Goal: Information Seeking & Learning: Find specific fact

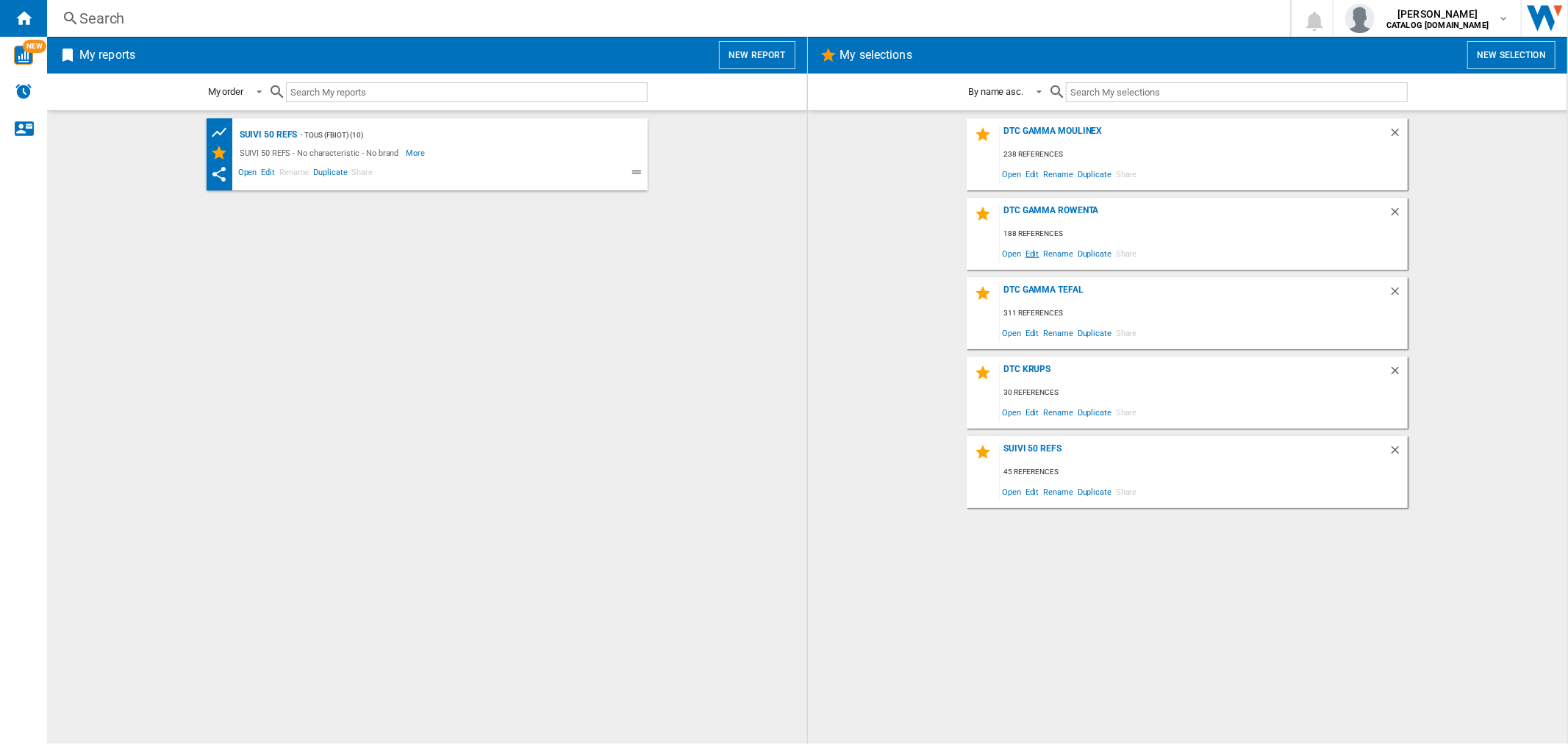
click at [1031, 255] on span "Edit" at bounding box center [1032, 253] width 19 height 20
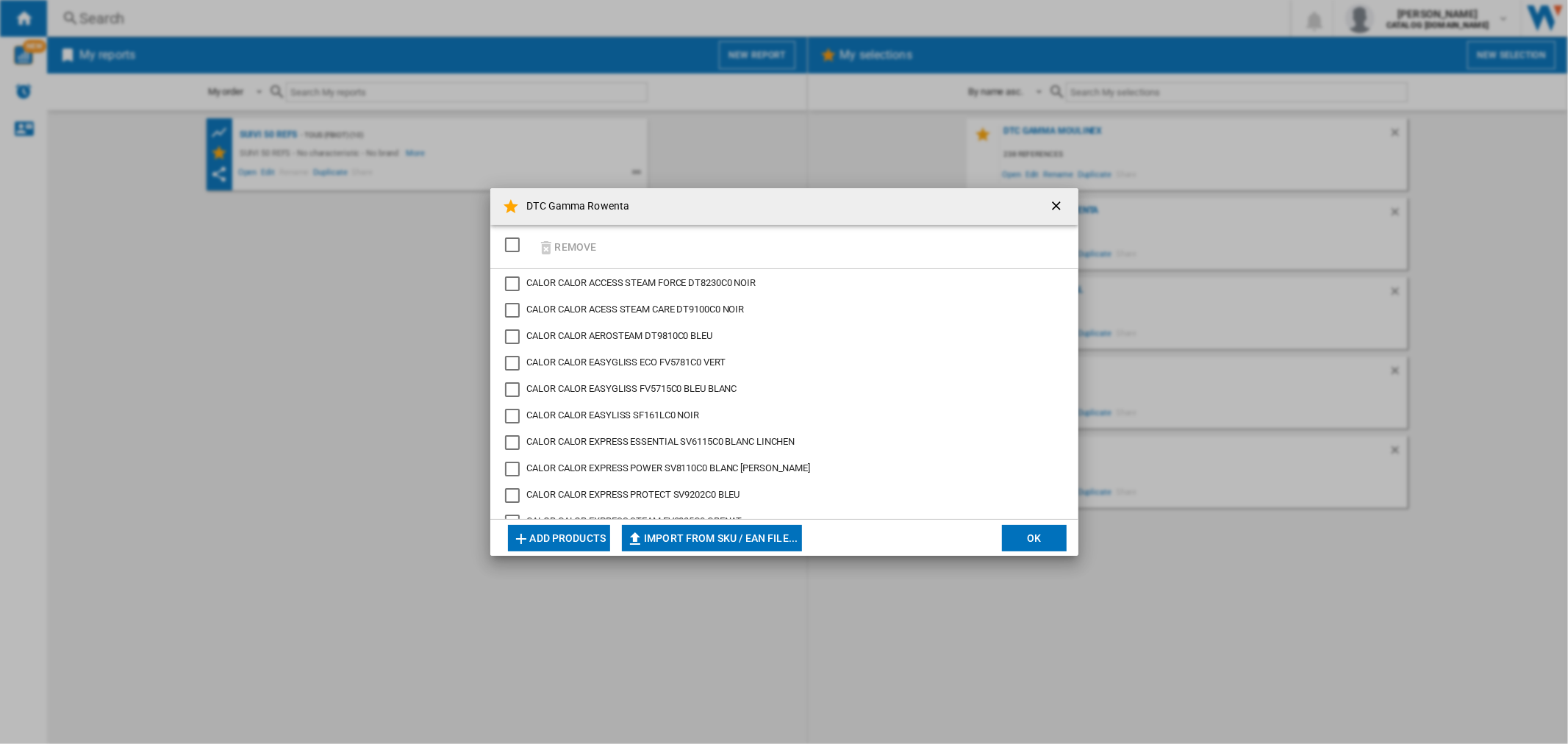
scroll to position [577, 0]
click at [513, 392] on div "CALOR ULTIMATE PURE FV9851C0 NOIR BLEU CANARD" at bounding box center [512, 394] width 15 height 15
click at [613, 391] on span "CALOR CALOR ULTIMATE PURE FV9851C0 NOIR BLEU CANARD" at bounding box center [657, 393] width 259 height 11
click at [1053, 211] on ng-md-icon "getI18NText('BUTTONS.CLOSE_DIALOG')" at bounding box center [1057, 206] width 18 height 18
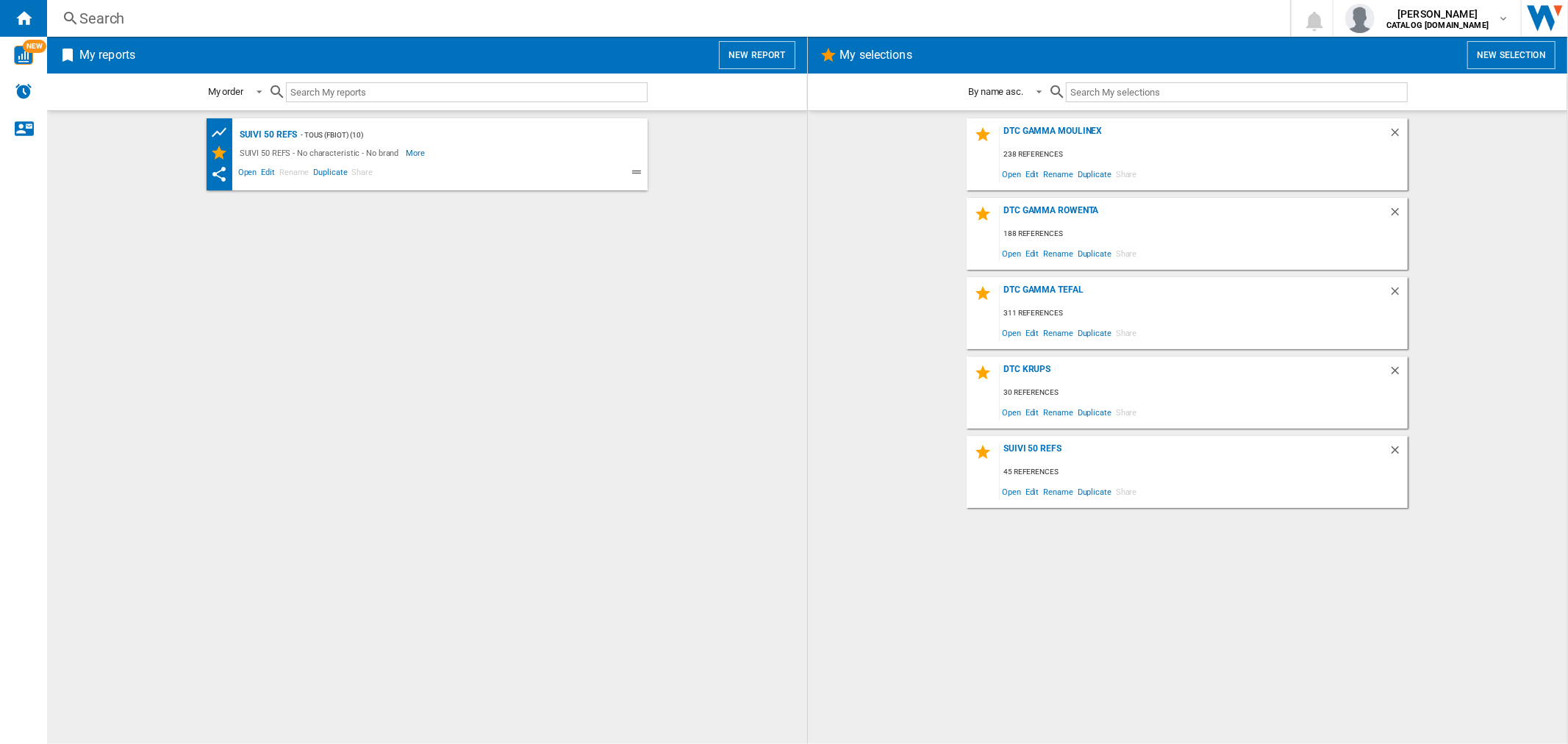
click at [1047, 202] on div "DTC Gamma Rowenta 188 references Open Edit Rename Duplicate Share" at bounding box center [1187, 233] width 441 height 72
click at [1052, 215] on div "DTC Gamma Rowenta" at bounding box center [1194, 214] width 389 height 20
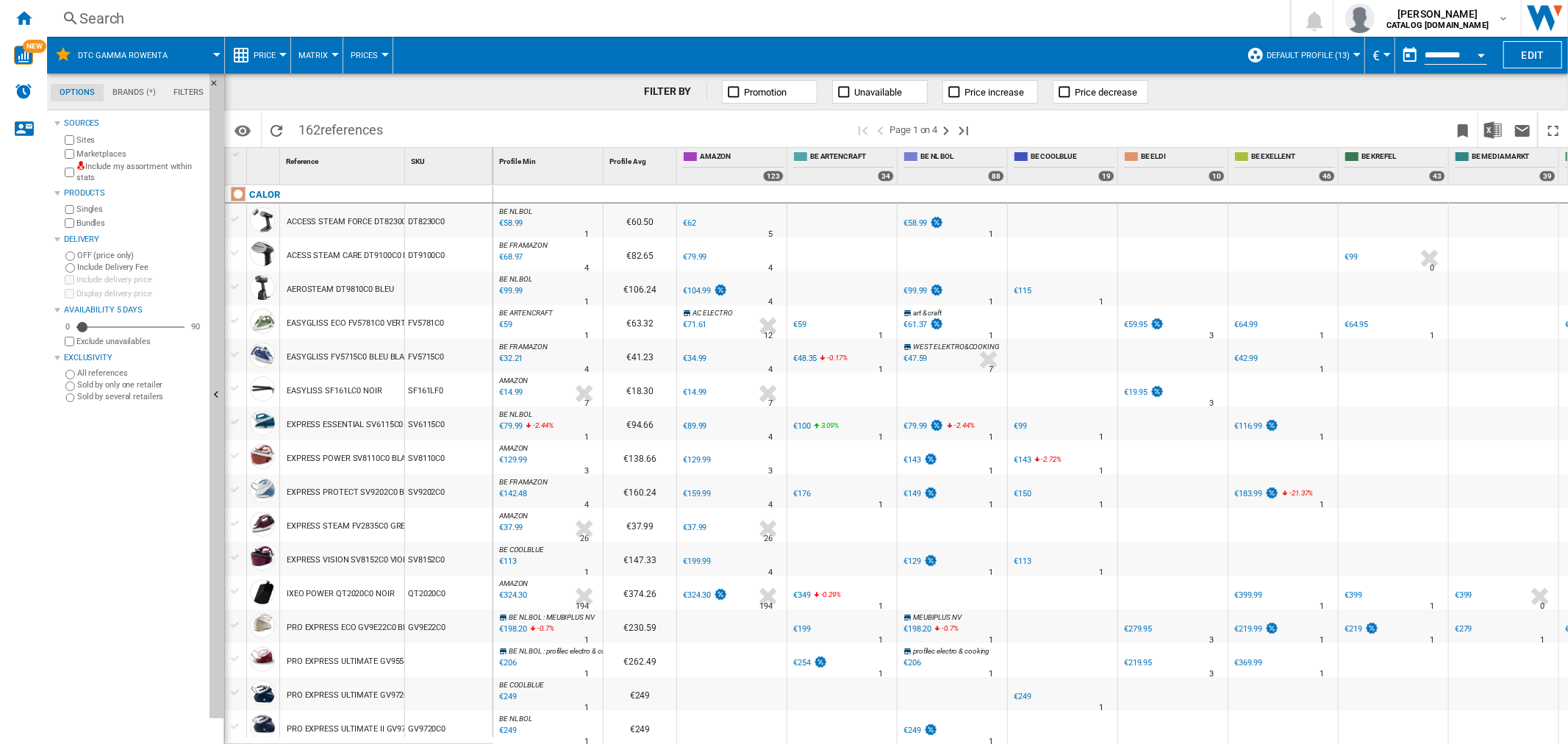
click at [311, 16] on div "Search" at bounding box center [665, 19] width 1172 height 20
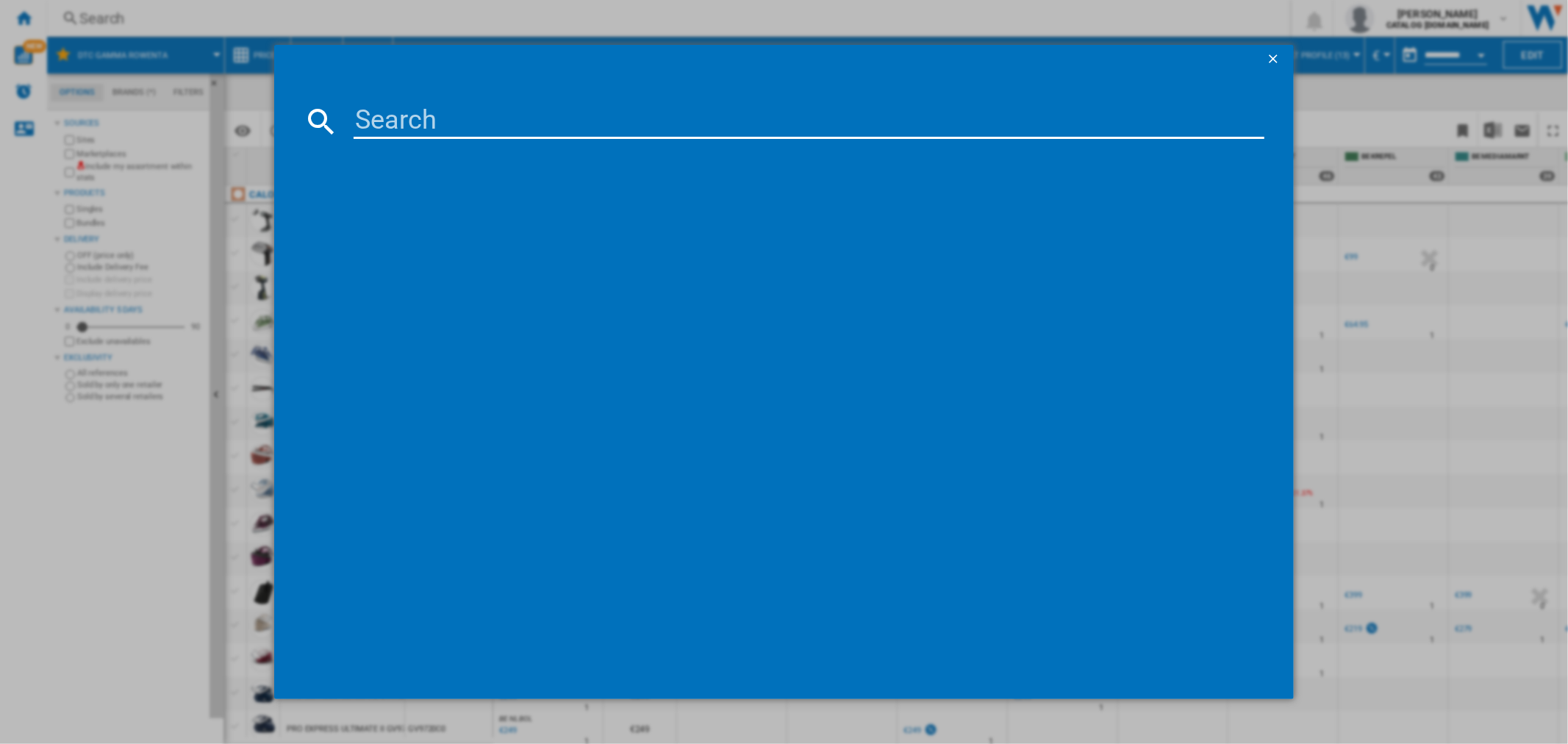
click at [585, 125] on input at bounding box center [808, 121] width 910 height 35
paste input "FV9851C0"
type input "FV9851C0"
click at [412, 217] on div "CALOR ULTIMATE PURE FV9851C0 NOIR BLEU CANARD" at bounding box center [793, 217] width 895 height 15
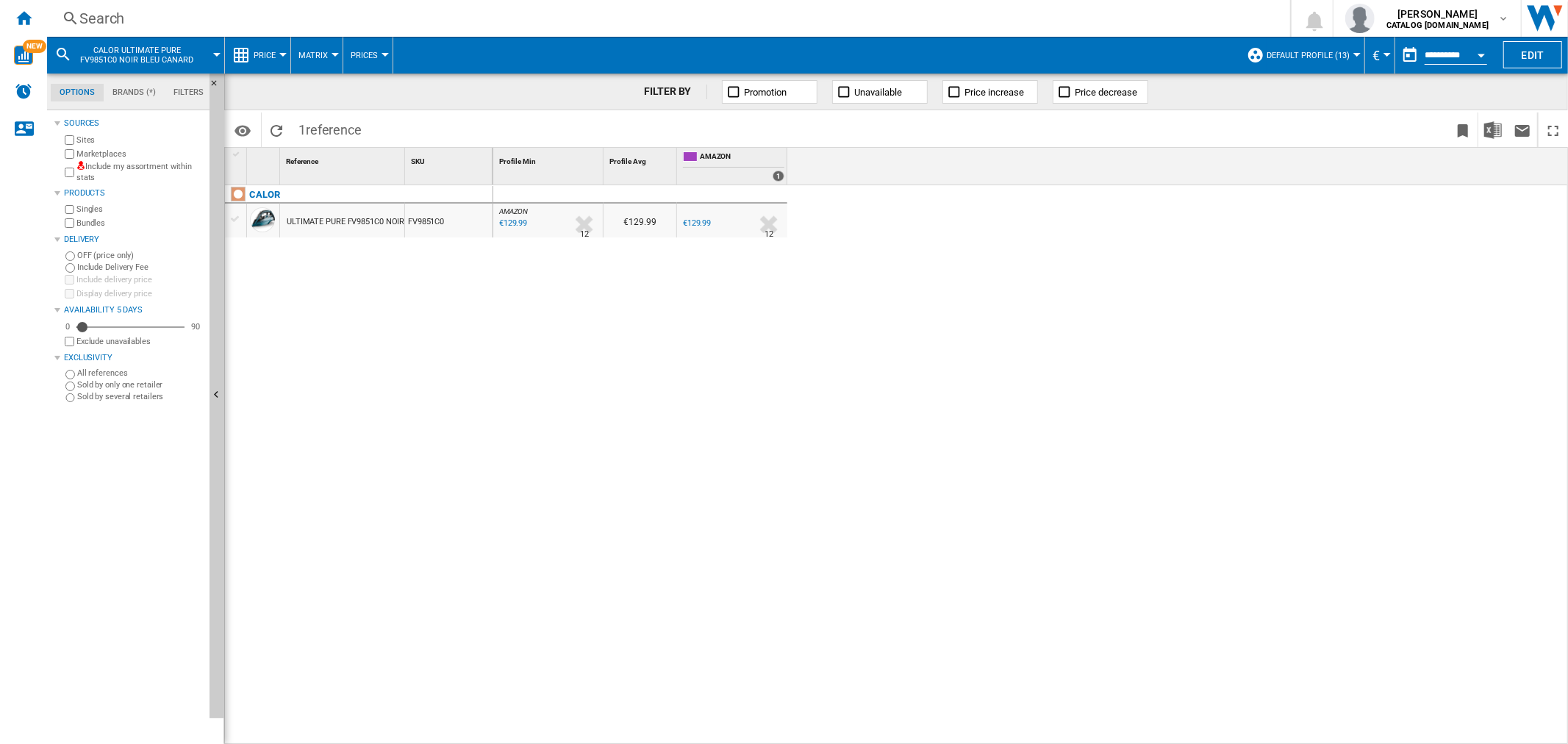
click at [271, 20] on div "Search" at bounding box center [665, 19] width 1172 height 20
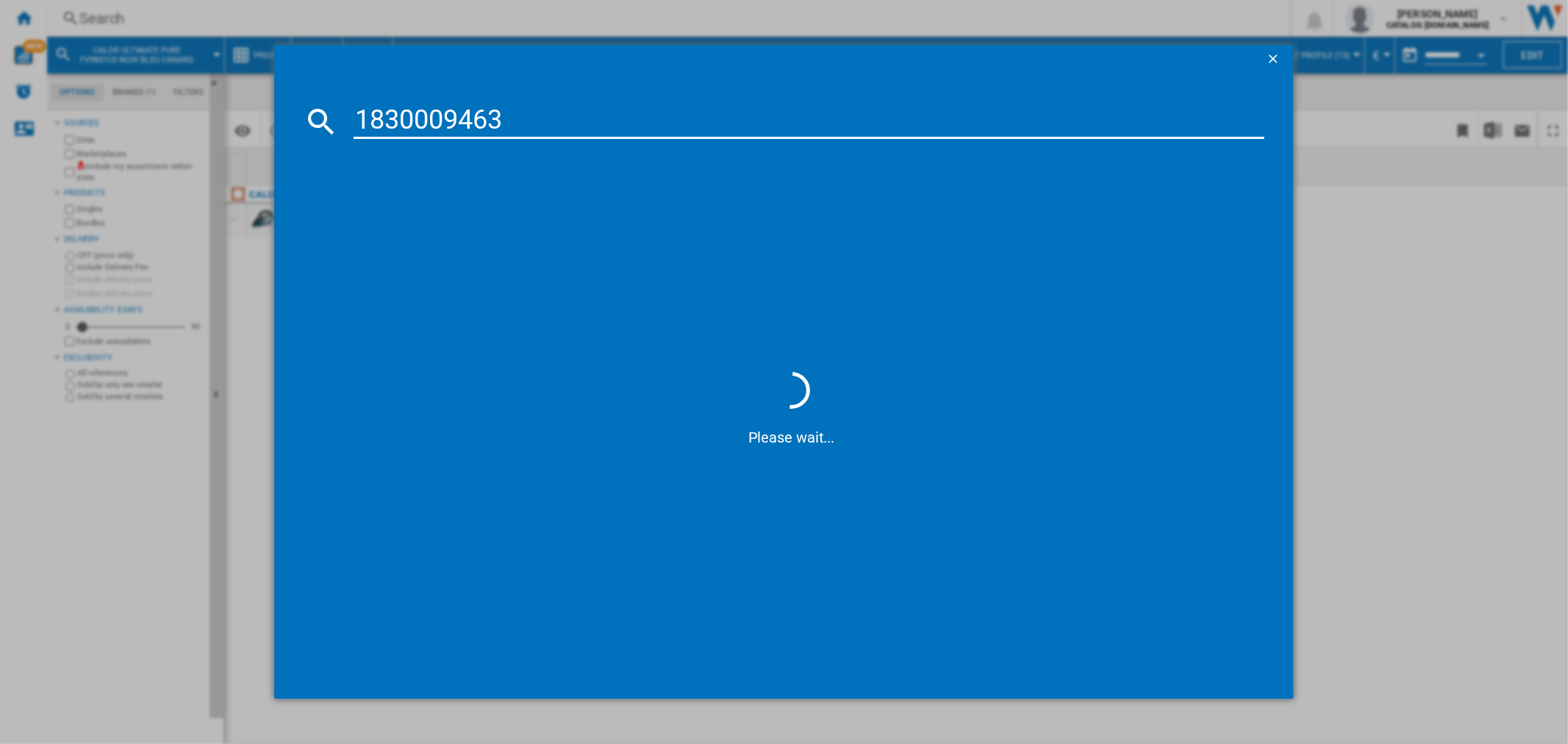
type input "1830009463"
click at [1280, 60] on ng-md-icon "getI18NText('BUTTONS.CLOSE_DIALOG')" at bounding box center [1274, 60] width 18 height 18
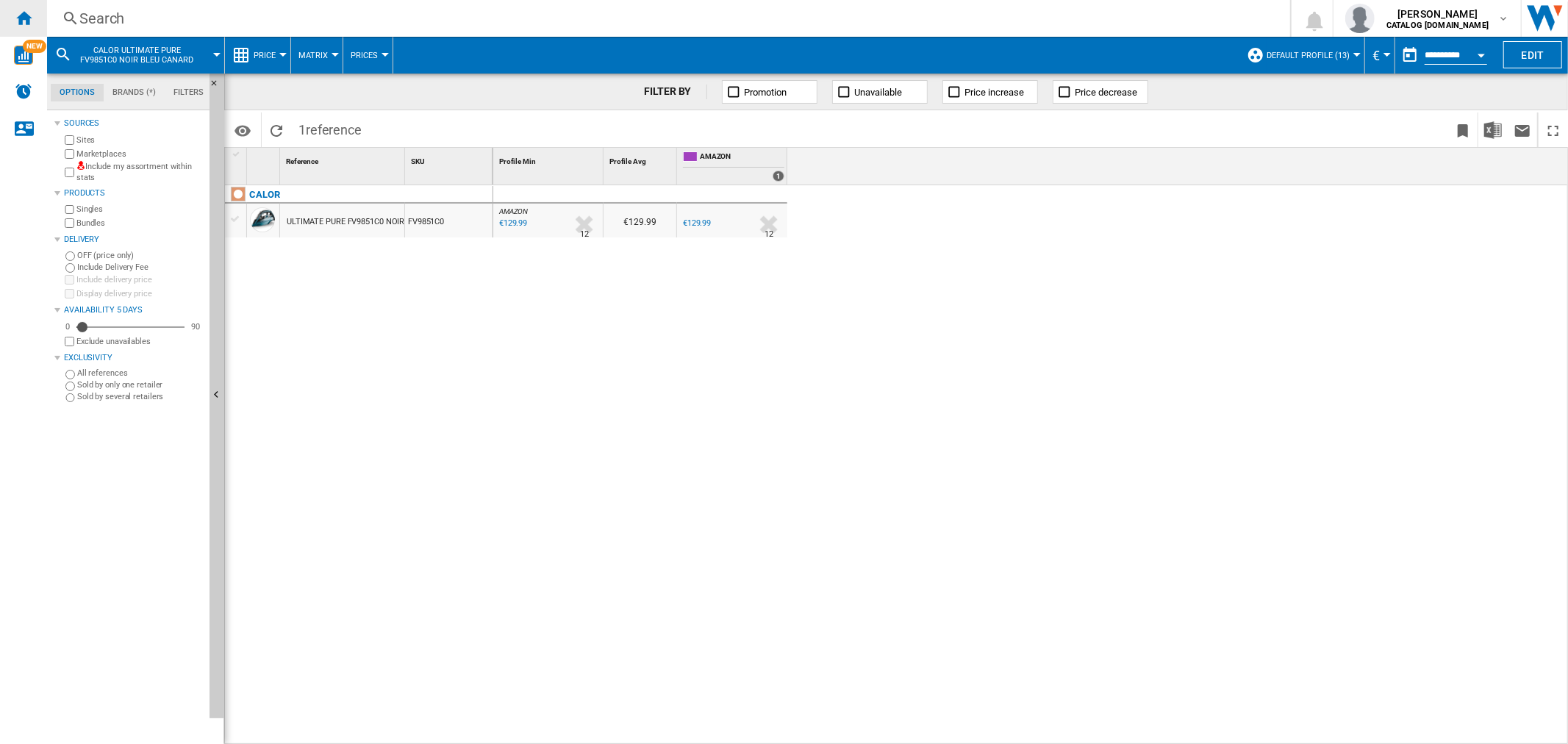
click at [24, 22] on ng-md-icon "Home" at bounding box center [23, 17] width 18 height 18
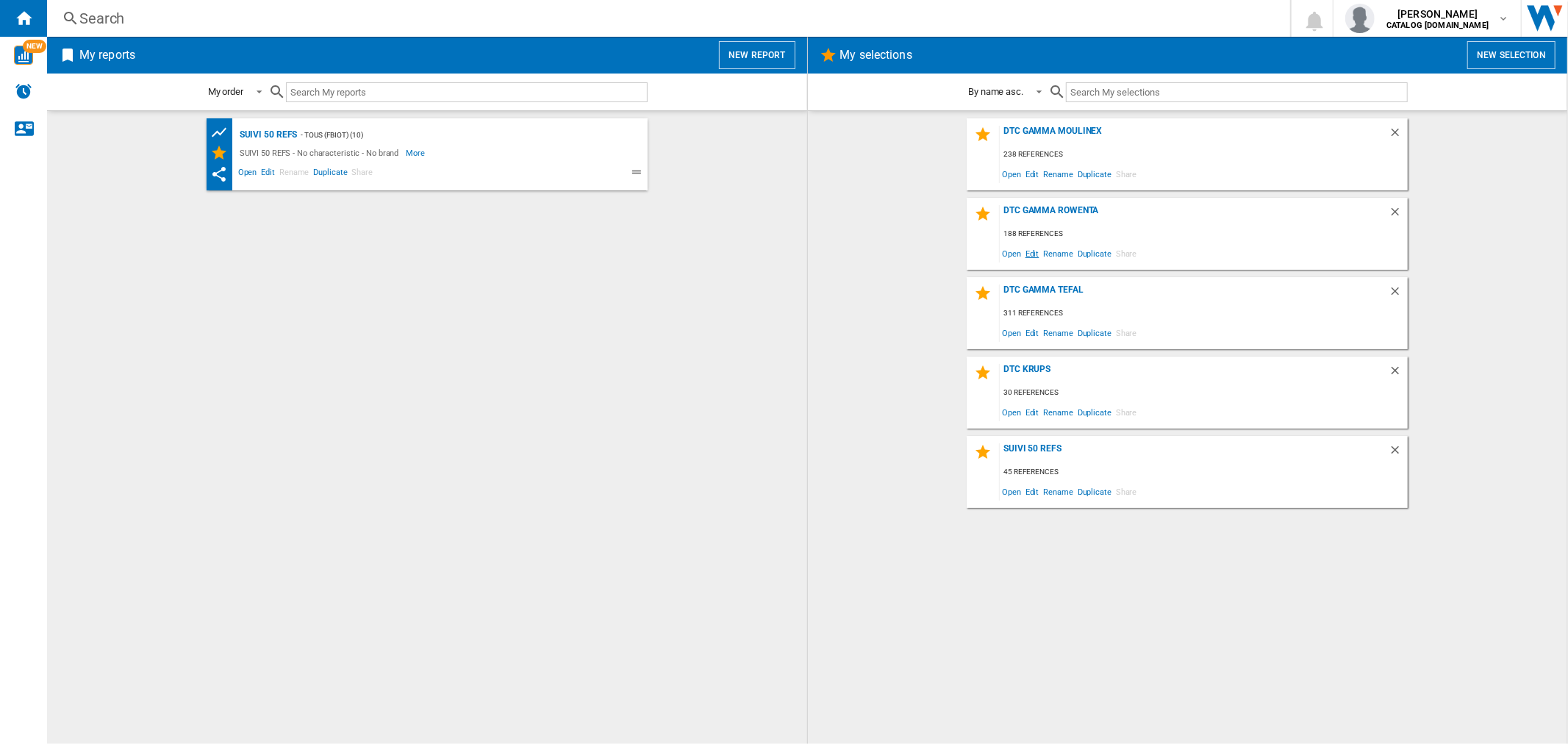
click at [1032, 250] on span "Edit" at bounding box center [1032, 253] width 19 height 20
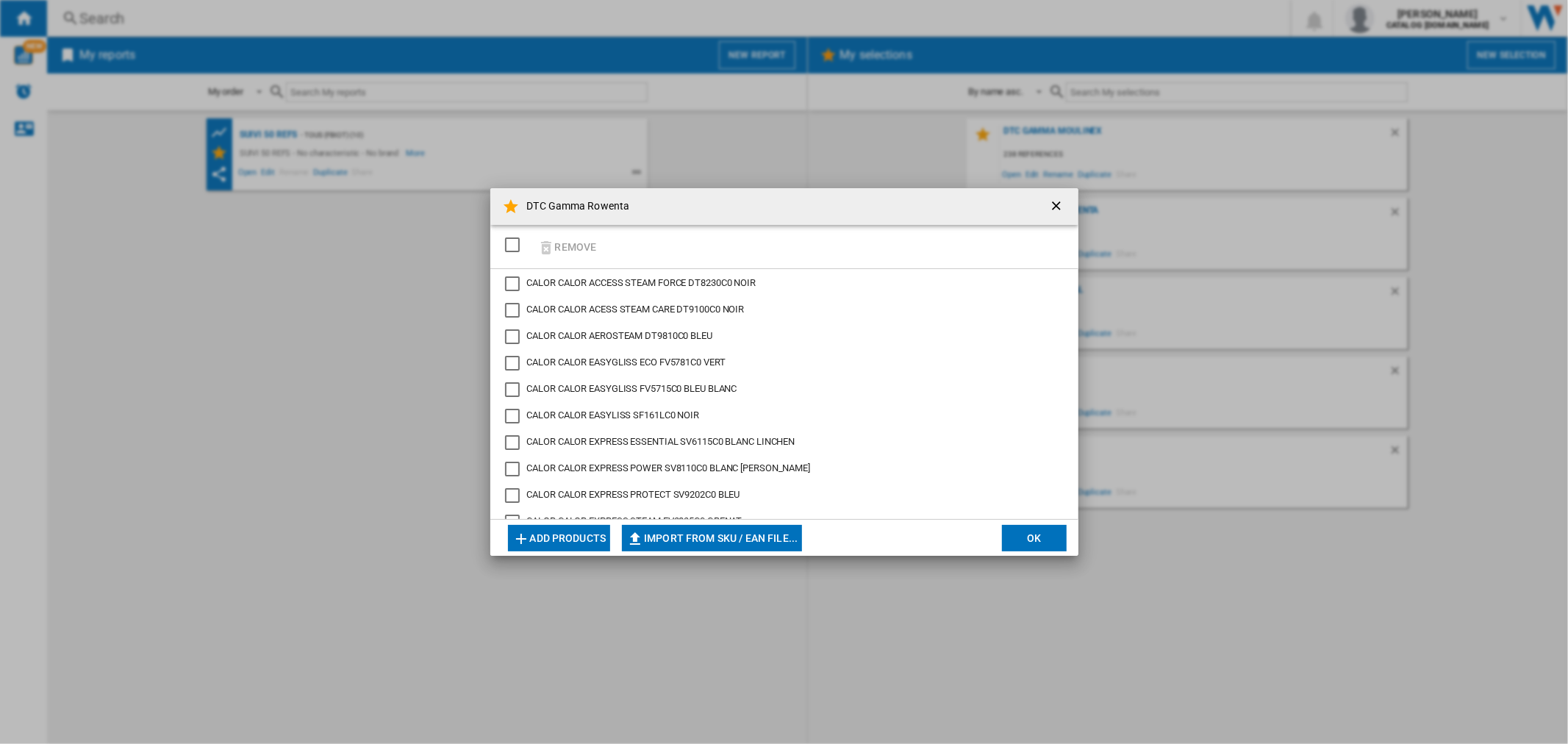
scroll to position [2877, 0]
click at [1063, 200] on ng-md-icon "getI18NText('BUTTONS.CLOSE_DIALOG')" at bounding box center [1057, 206] width 18 height 18
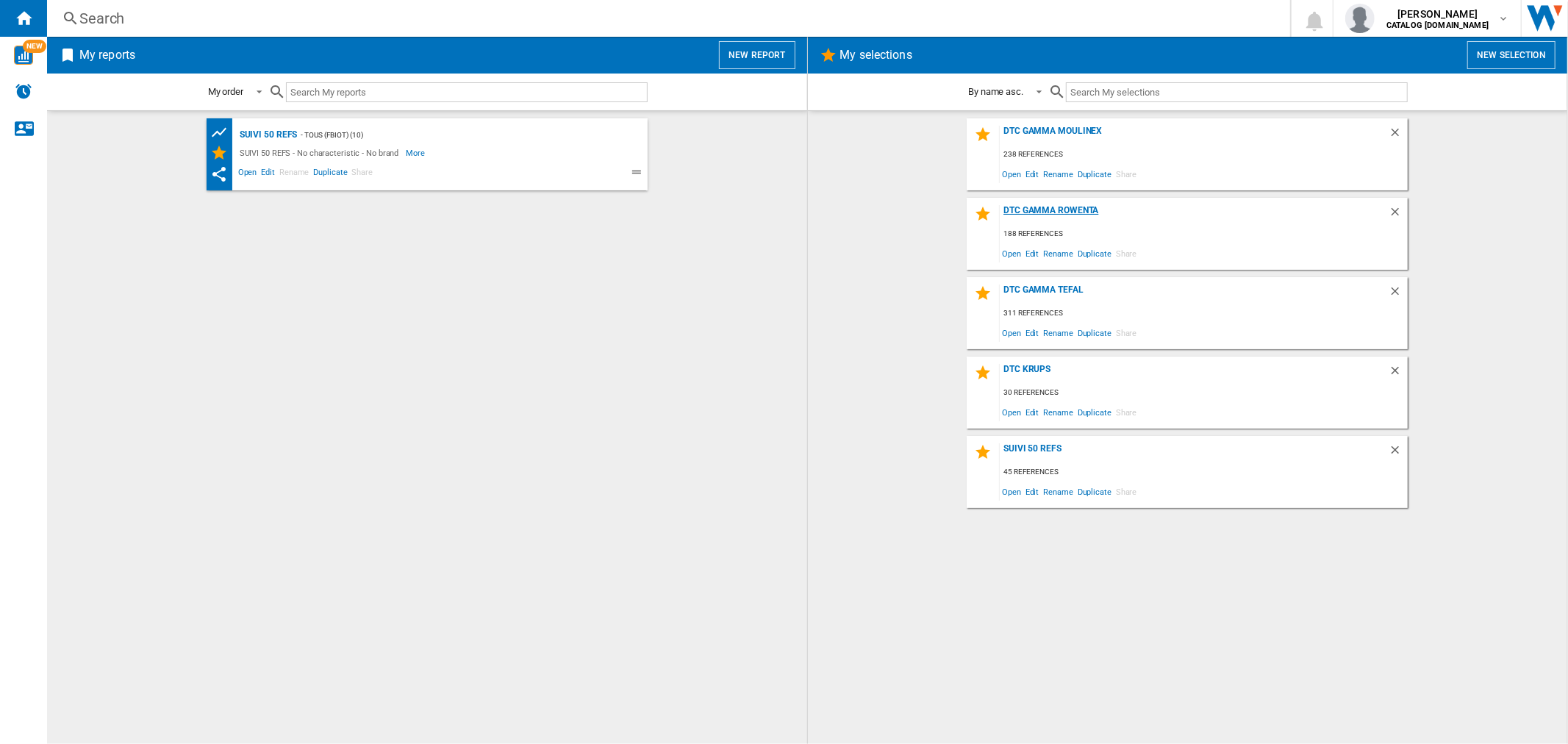
click at [1037, 212] on div "DTC Gamma Rowenta" at bounding box center [1194, 214] width 389 height 20
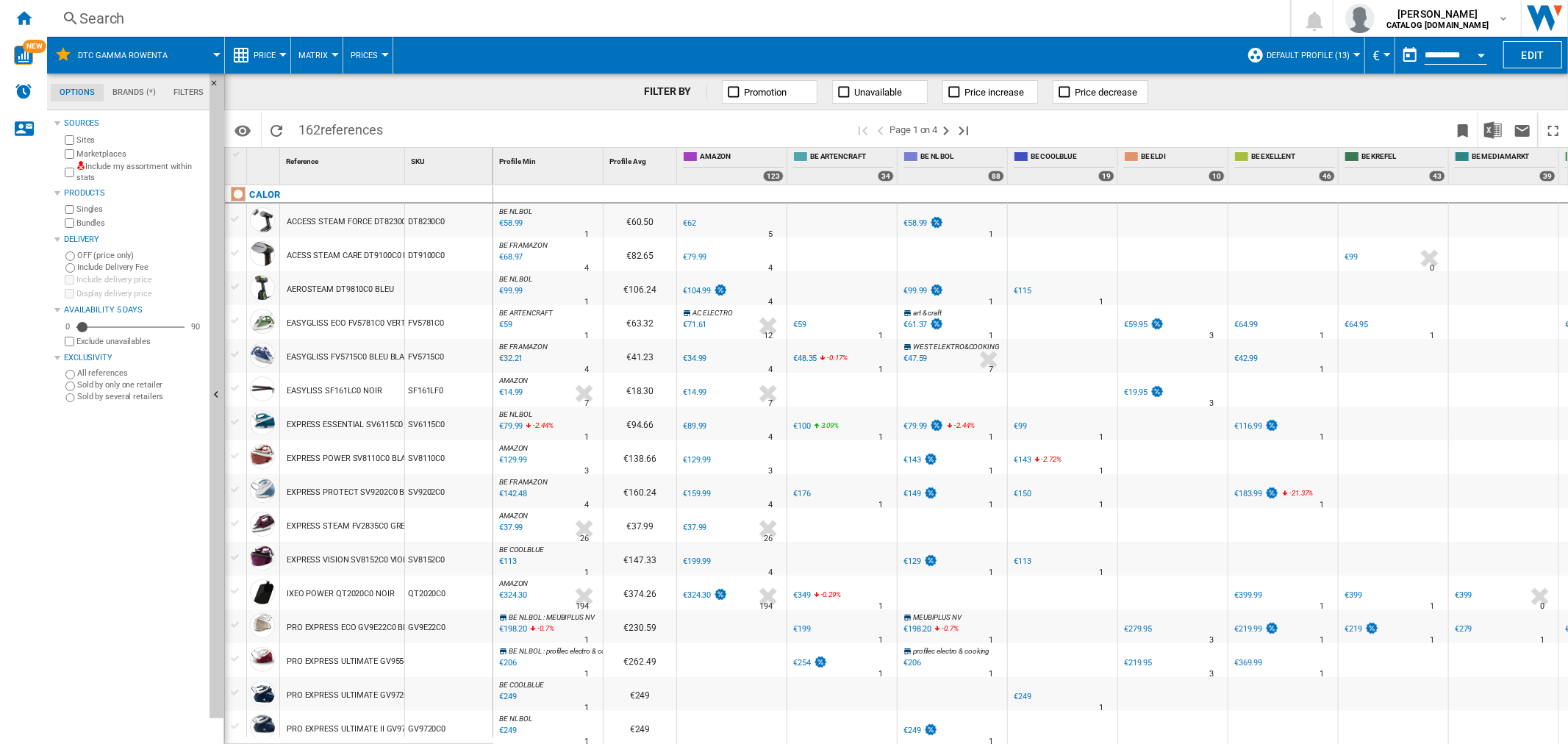
click at [261, 25] on div "Search" at bounding box center [665, 19] width 1172 height 20
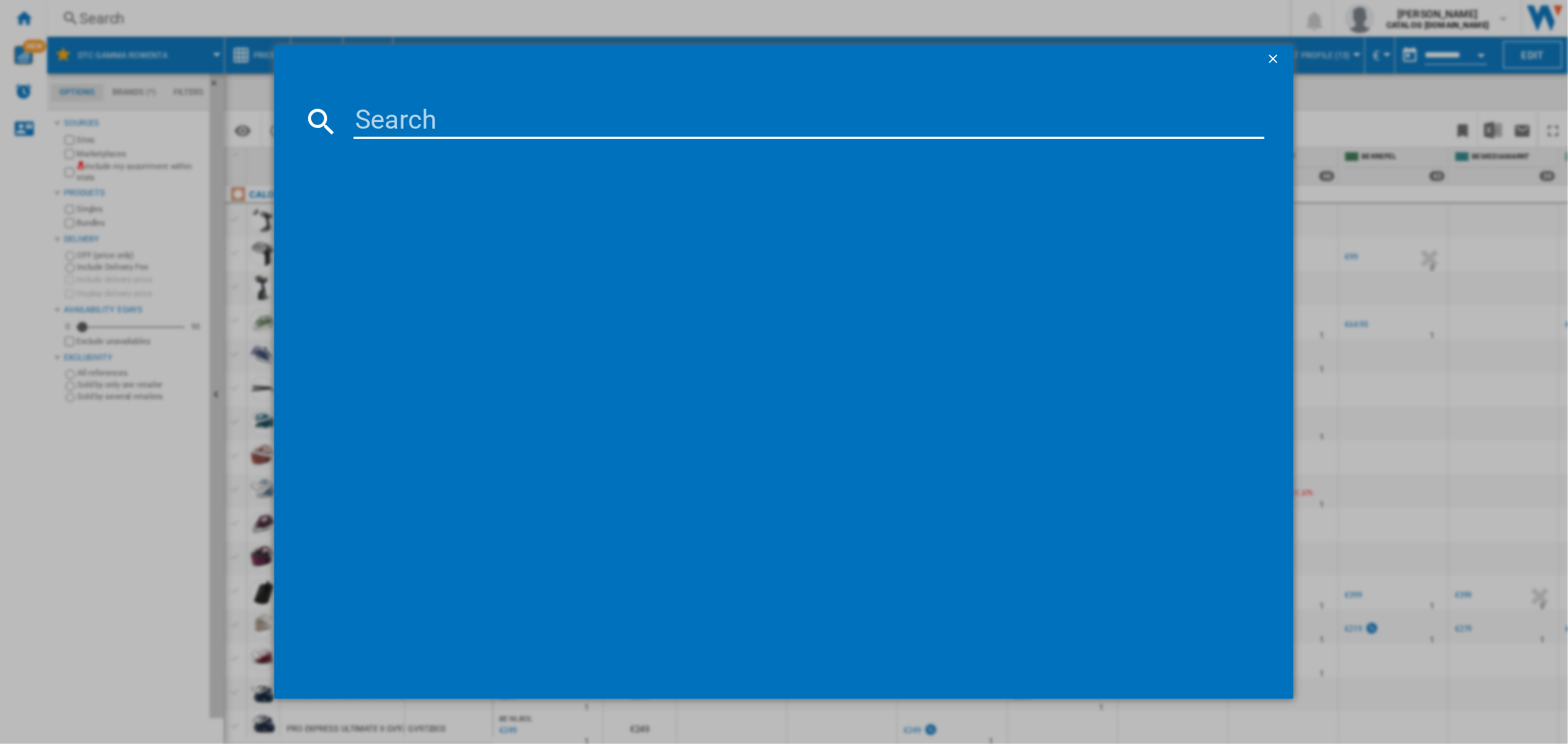
click at [398, 109] on input at bounding box center [808, 121] width 910 height 35
type input "SO2351F0"
click at [373, 209] on div "ROWENTA SO2351F0 GRIS" at bounding box center [793, 217] width 895 height 15
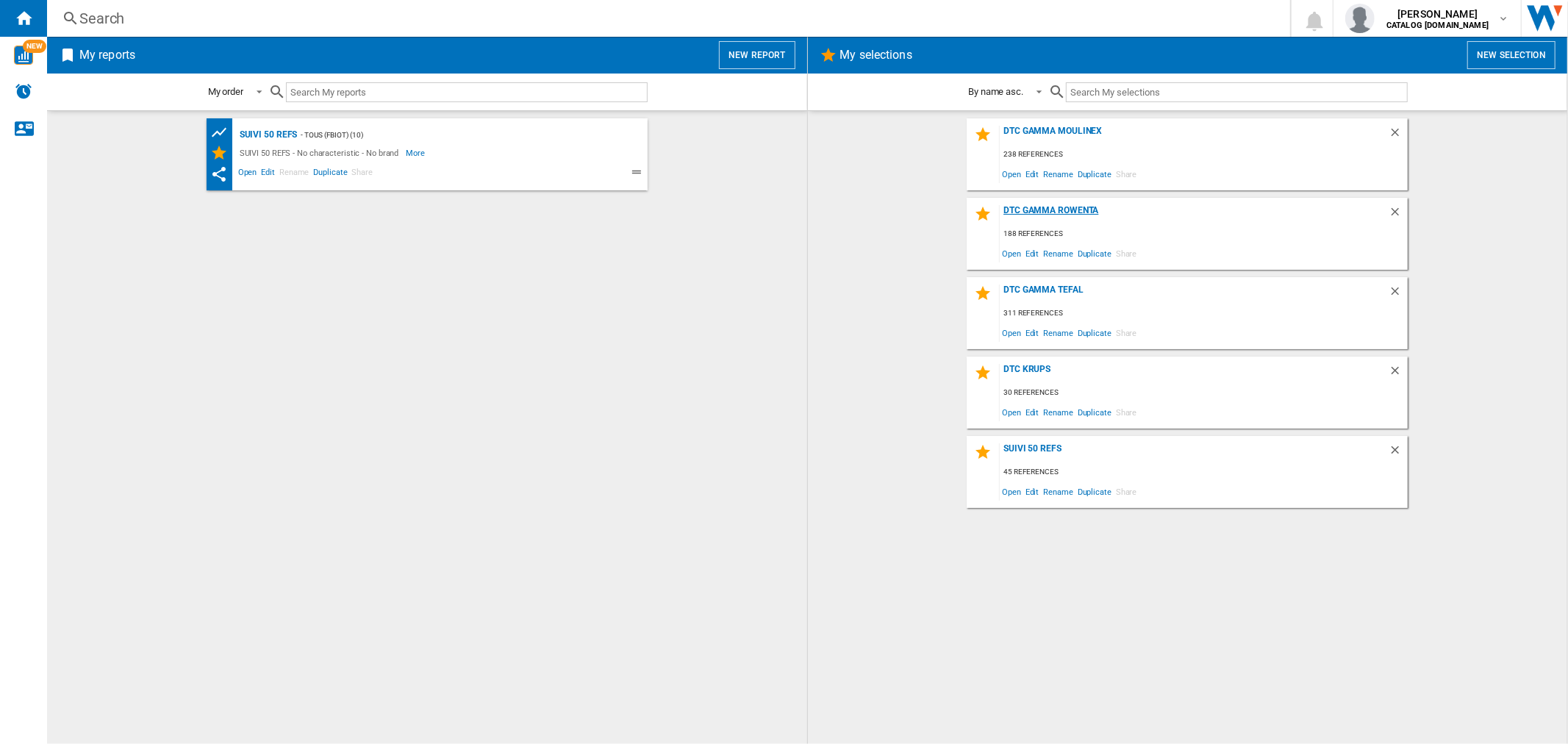
click at [1045, 206] on div "DTC Gamma Rowenta" at bounding box center [1194, 214] width 389 height 20
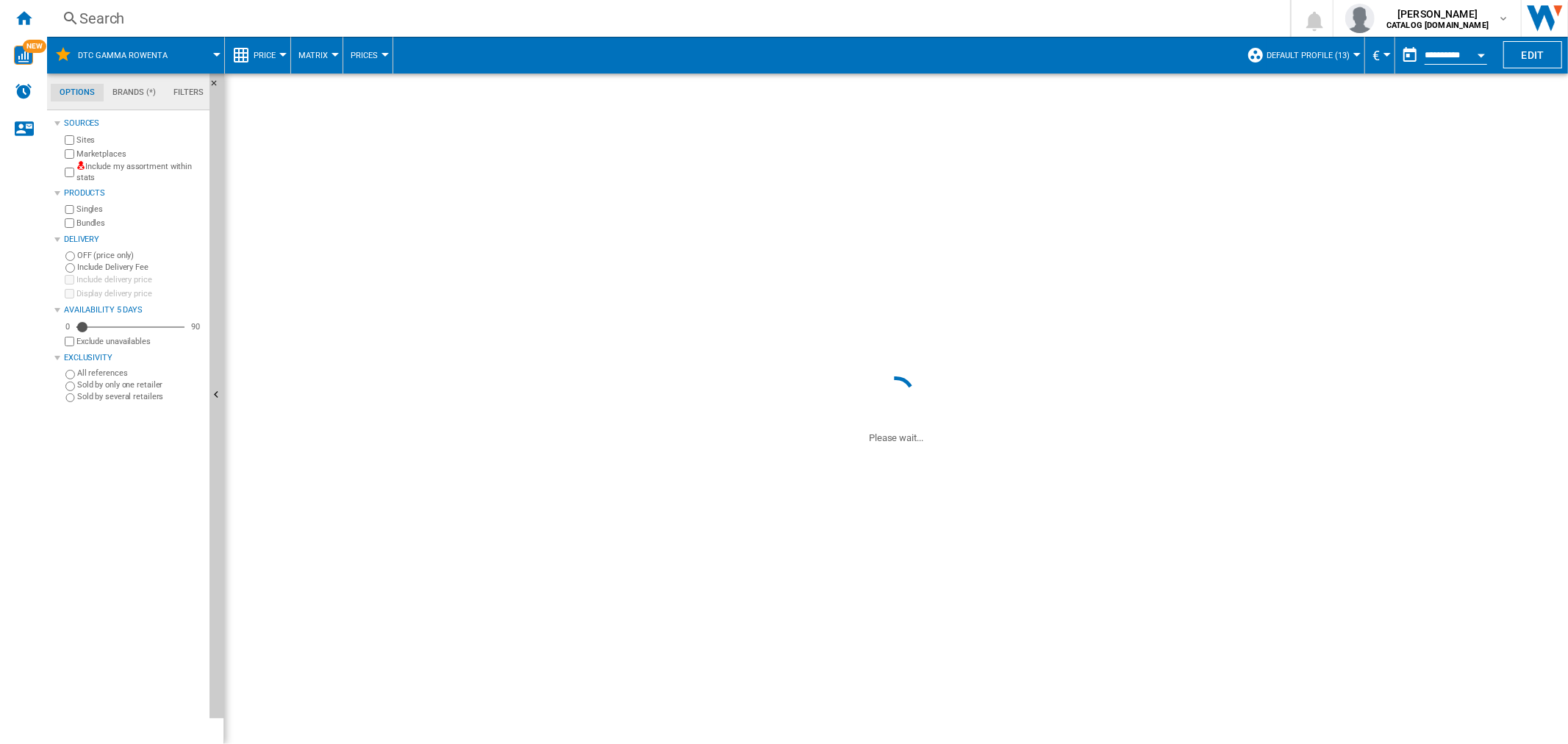
click at [181, 13] on div "Search" at bounding box center [665, 19] width 1172 height 20
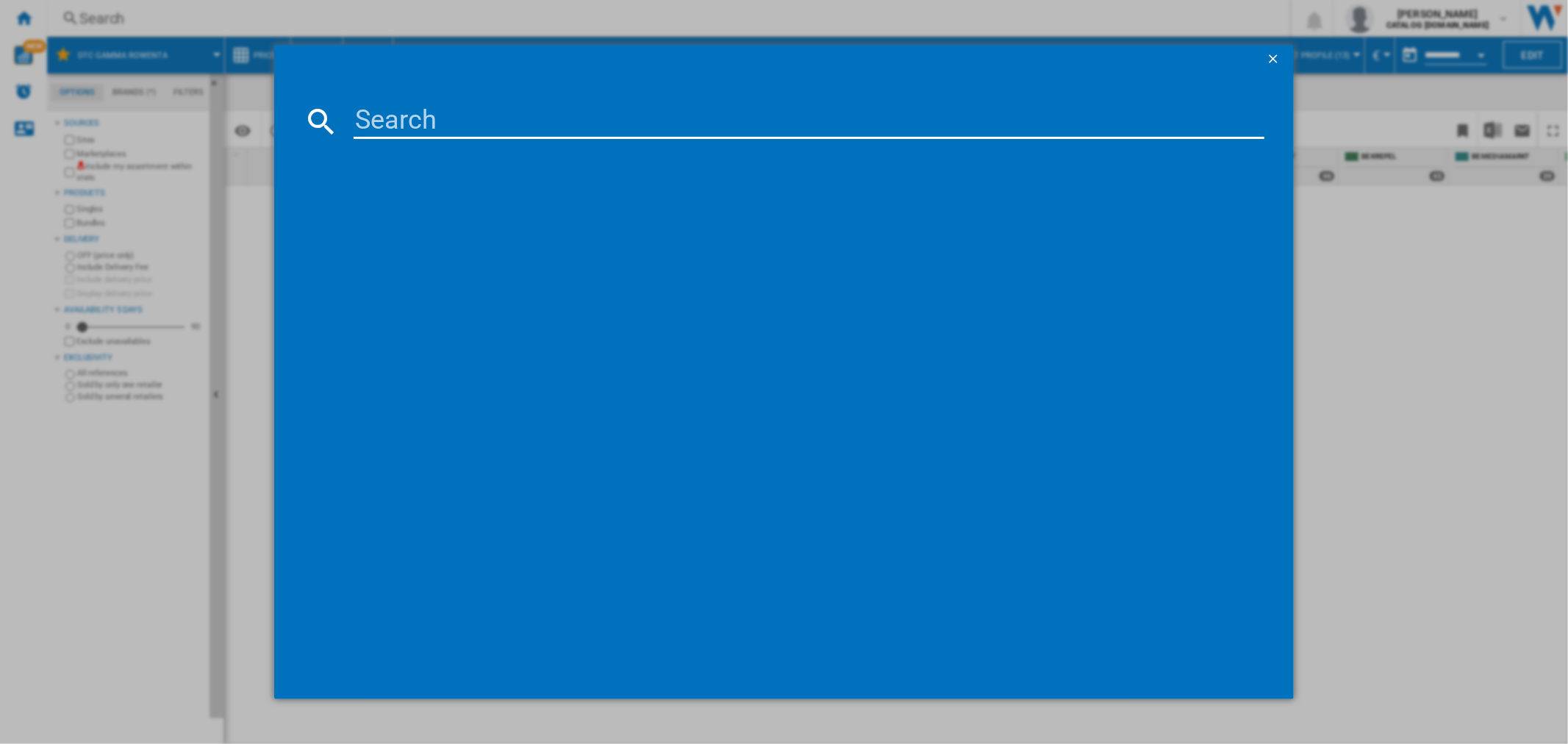
click at [399, 98] on md-dialog-content at bounding box center [783, 387] width 1018 height 625
click at [406, 111] on input at bounding box center [808, 121] width 910 height 35
paste input "RH9C71E0"
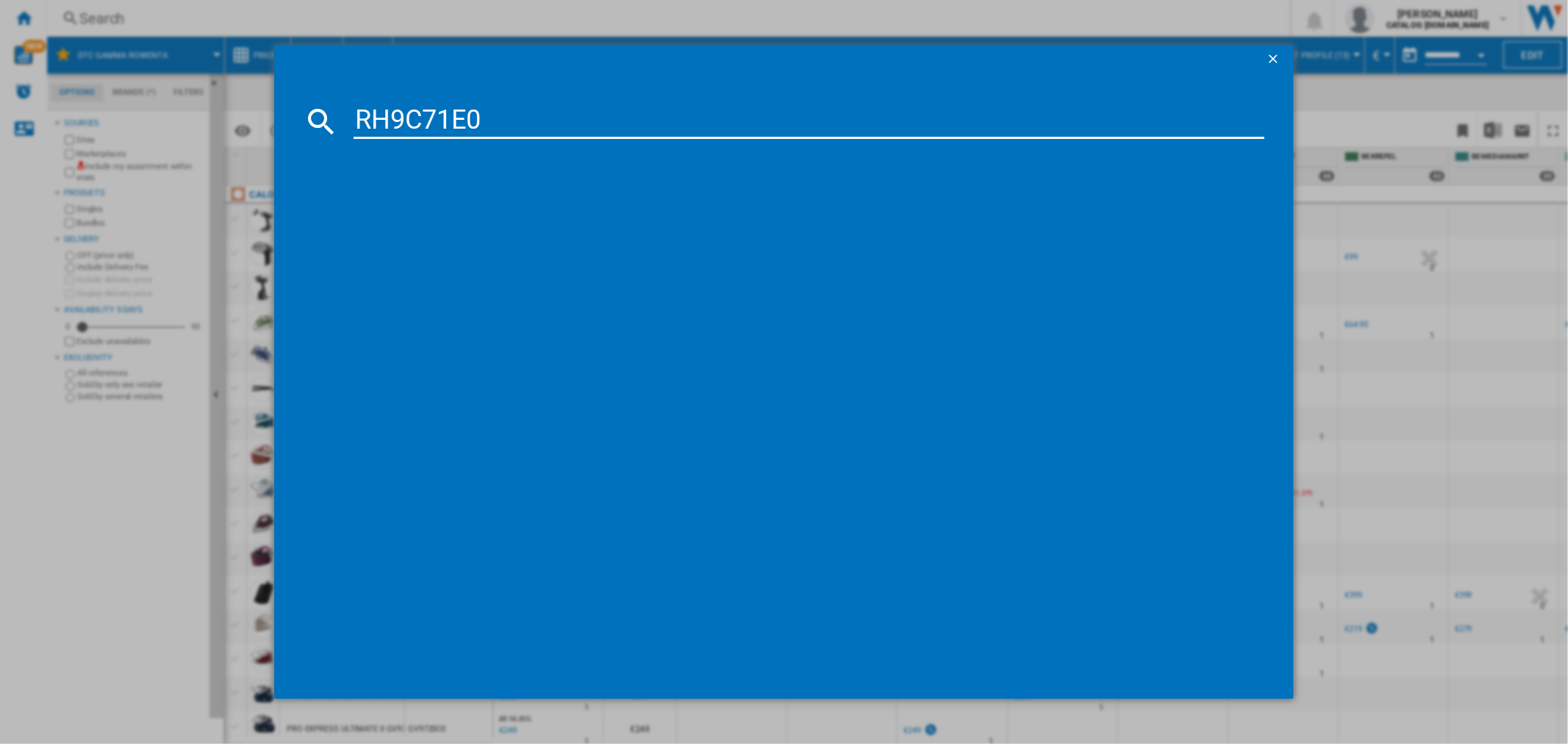
click at [421, 129] on input "RH9C71E0" at bounding box center [808, 121] width 910 height 35
type input "RH9C71E0"
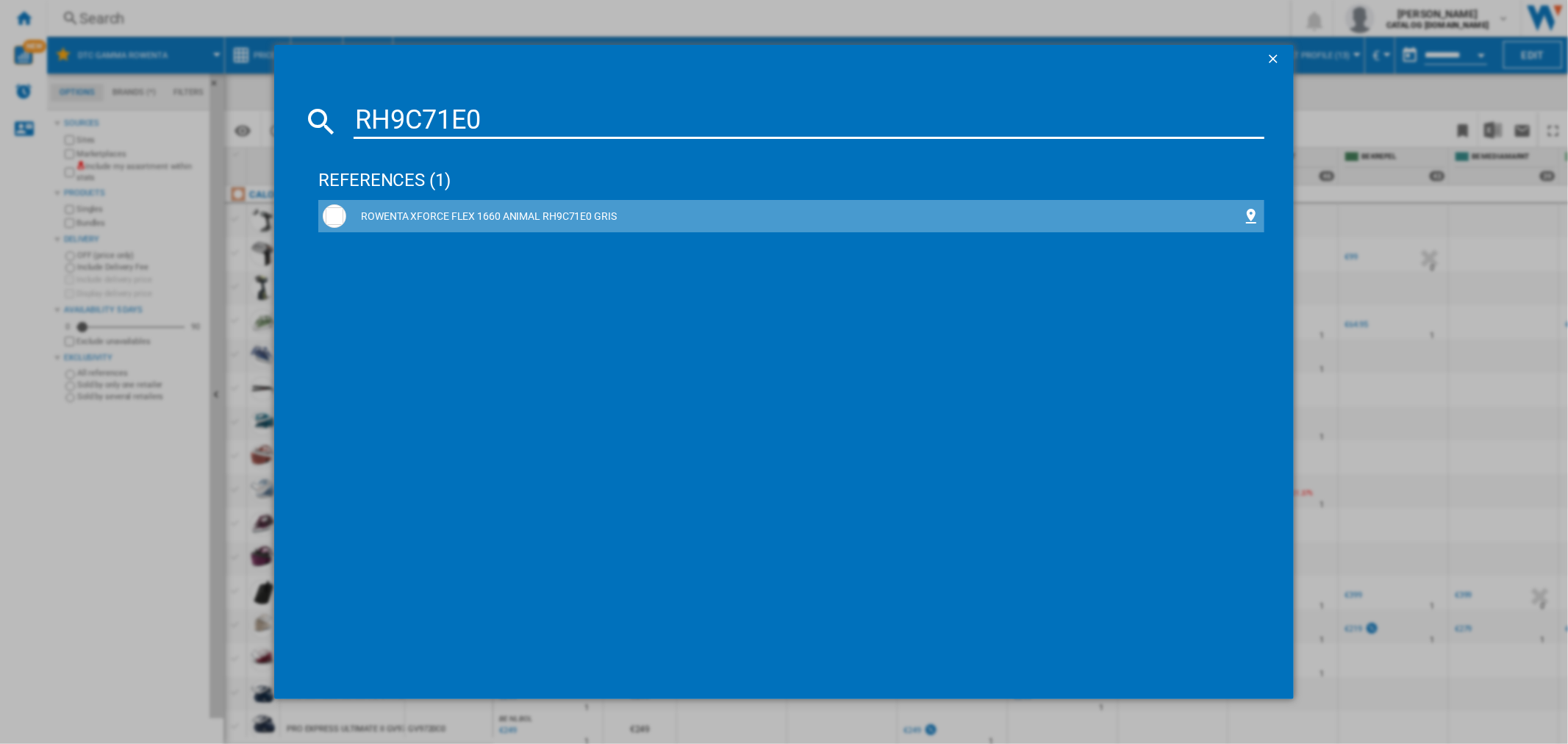
click at [439, 206] on div "ROWENTA XFORCE FLEX 1660 ANIMAL RH9C71E0 GRIS" at bounding box center [791, 216] width 937 height 23
click at [565, 210] on div "ROWENTA XFORCE FLEX 1660 ANIMAL RH9C71E0 GRIS" at bounding box center [793, 217] width 895 height 15
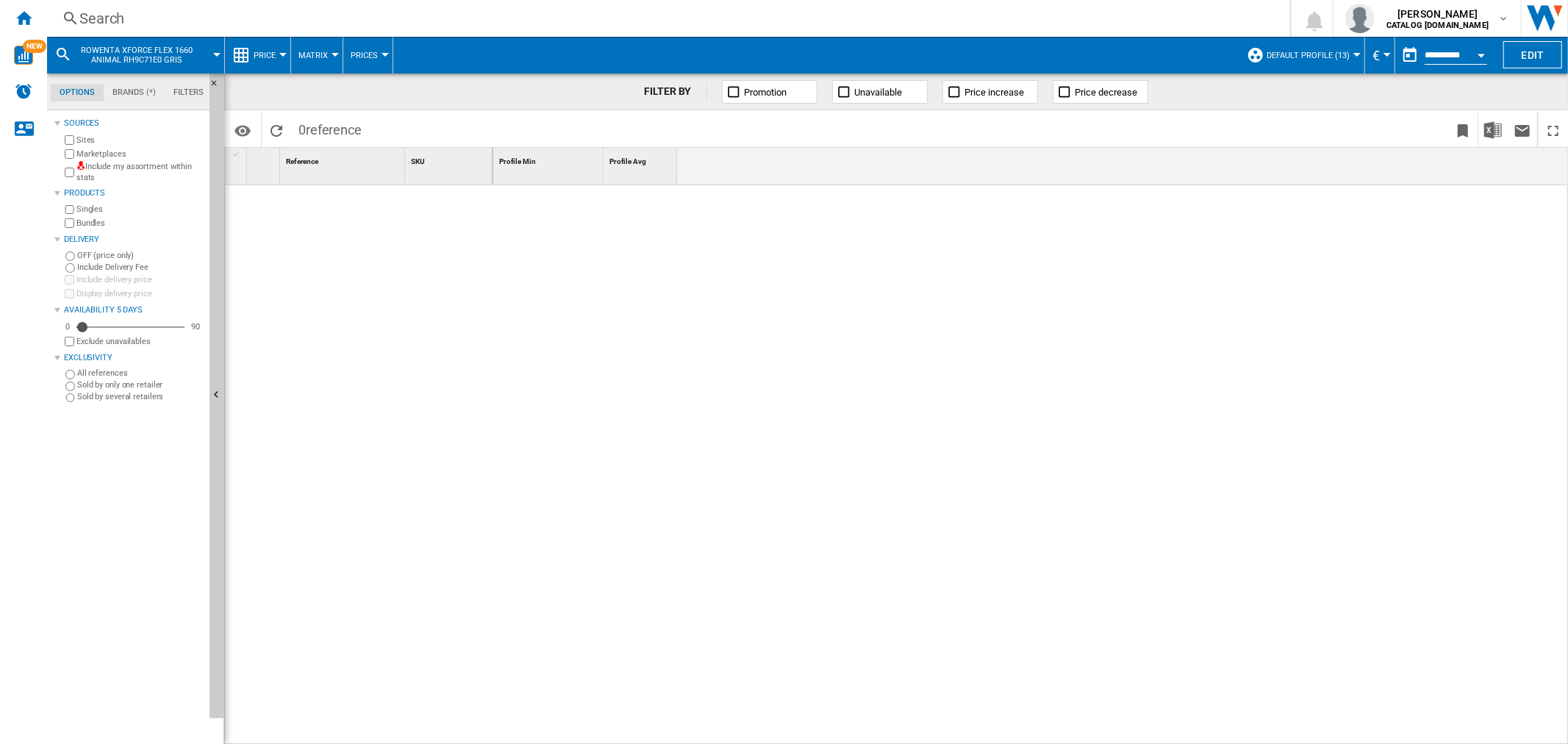
click at [1353, 55] on div at bounding box center [1357, 55] width 7 height 4
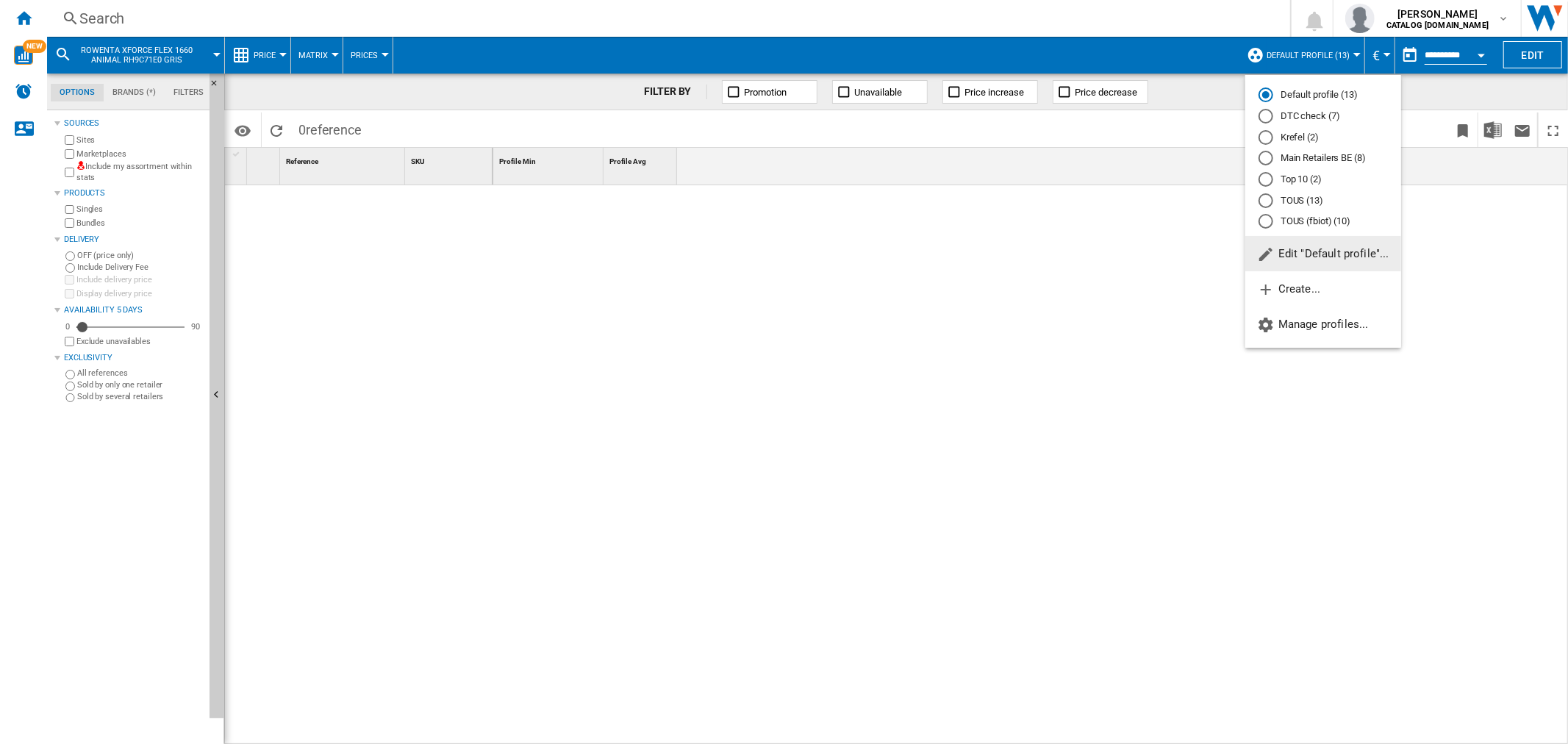
click at [1298, 115] on md-radio-button "DTC check (7)" at bounding box center [1322, 116] width 129 height 14
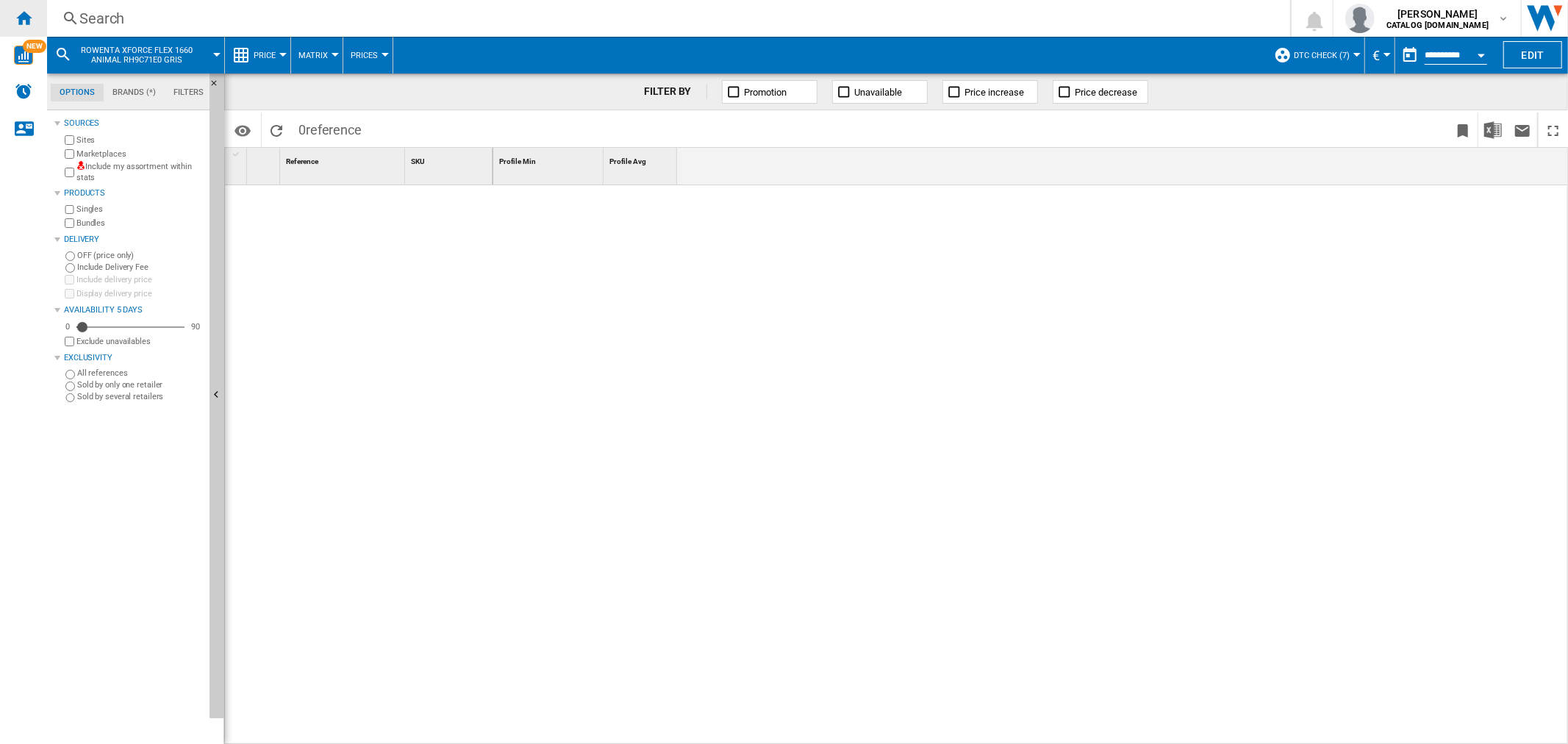
click at [33, 20] on div "Home" at bounding box center [23, 19] width 47 height 37
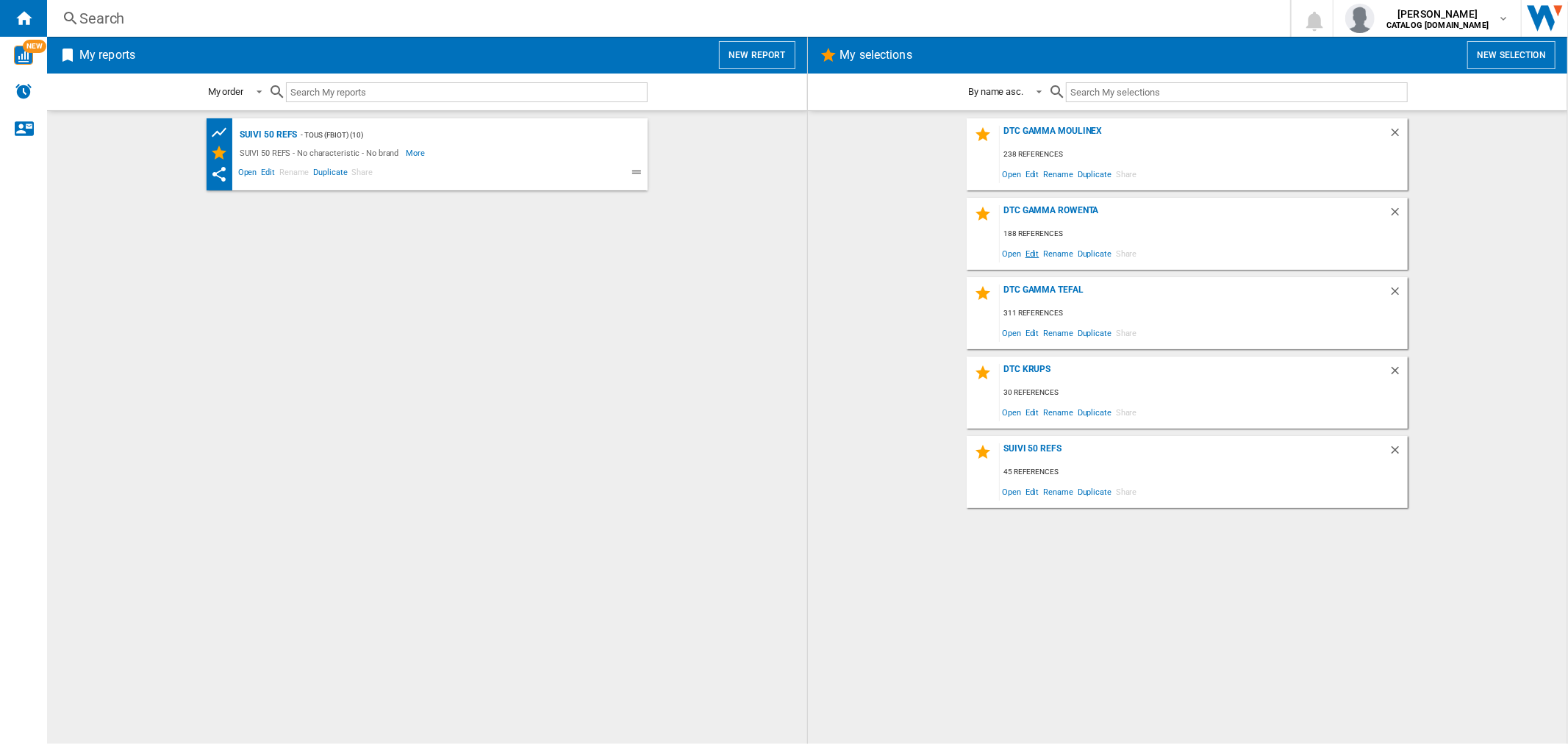
click at [1036, 251] on span "Edit" at bounding box center [1032, 253] width 19 height 20
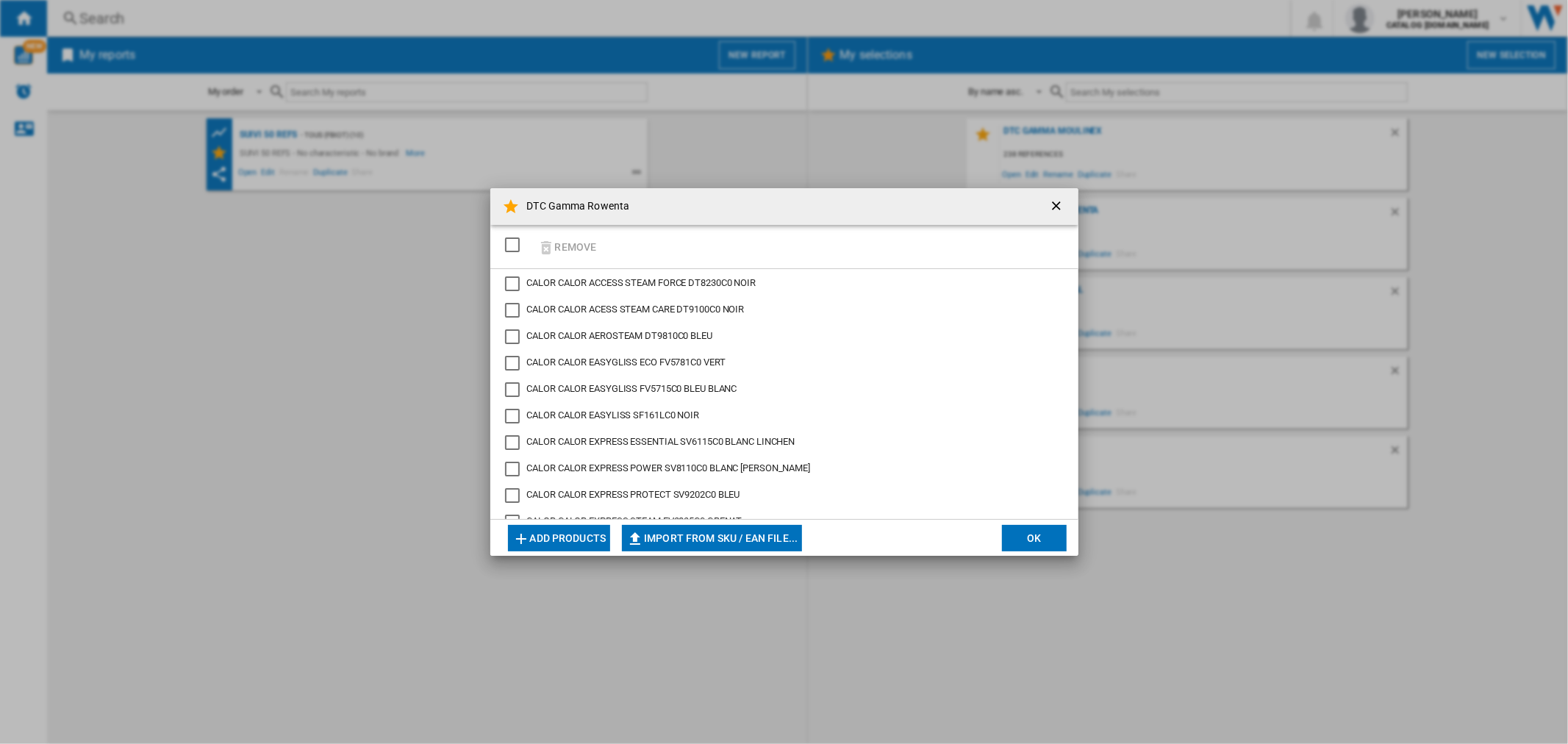
scroll to position [4068, 0]
click at [751, 393] on span "ROWENTA ROWENTA XFORCE FLEX 1660 ANIMAL RH9C71E0 GRIS" at bounding box center [665, 395] width 276 height 11
